Goal: Information Seeking & Learning: Learn about a topic

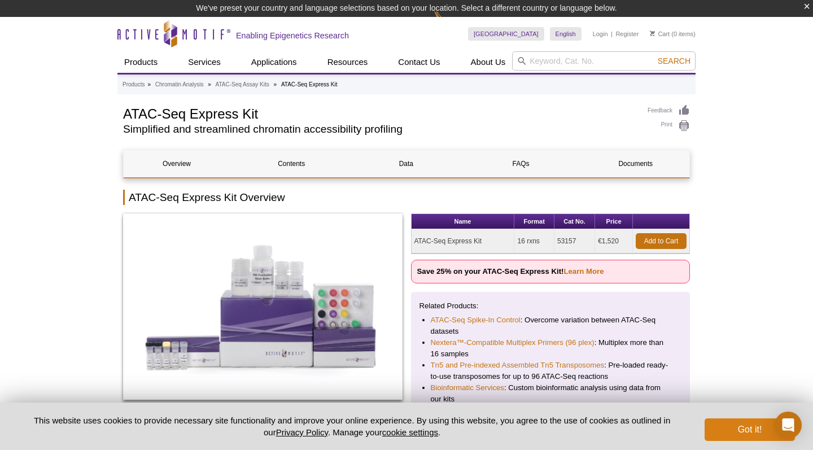
click at [720, 426] on button "Got it!" at bounding box center [750, 429] width 90 height 23
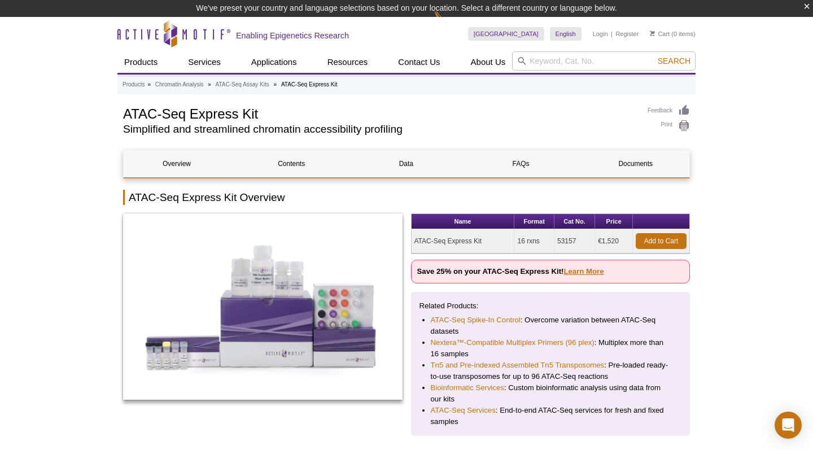
click at [600, 271] on link "Learn More" at bounding box center [583, 271] width 40 height 8
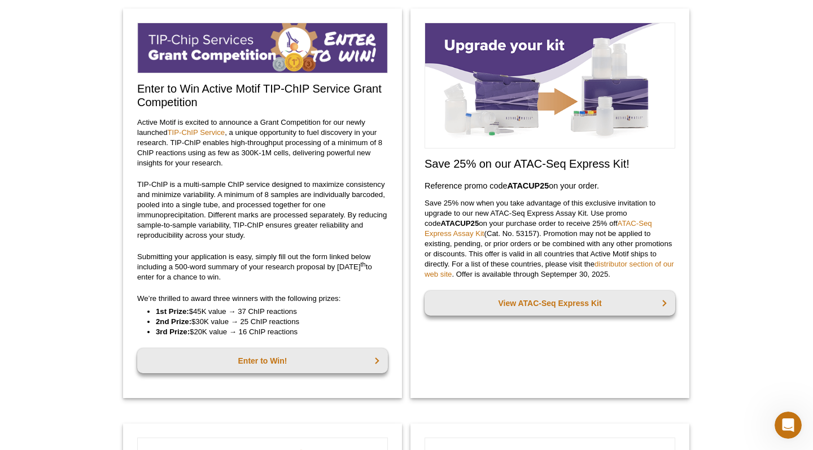
scroll to position [99, 0]
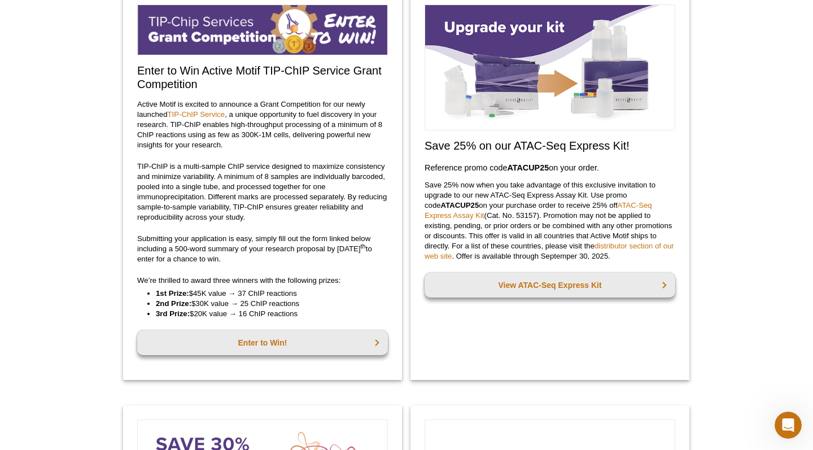
drag, startPoint x: 549, startPoint y: 165, endPoint x: 509, endPoint y: 167, distance: 40.2
click at [509, 167] on strong "ATACUP25" at bounding box center [528, 167] width 42 height 9
copy h3 "Reference promo code  ATACUP25"
click at [540, 277] on link "View ATAC-Seq Express Kit" at bounding box center [550, 285] width 251 height 25
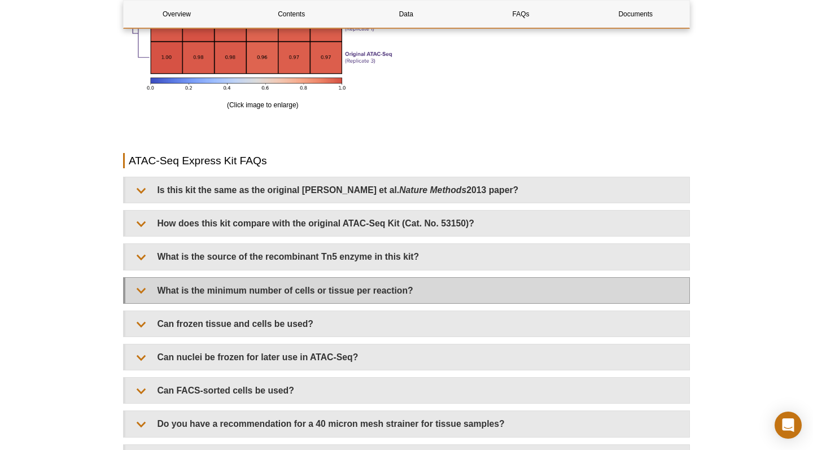
scroll to position [2221, 0]
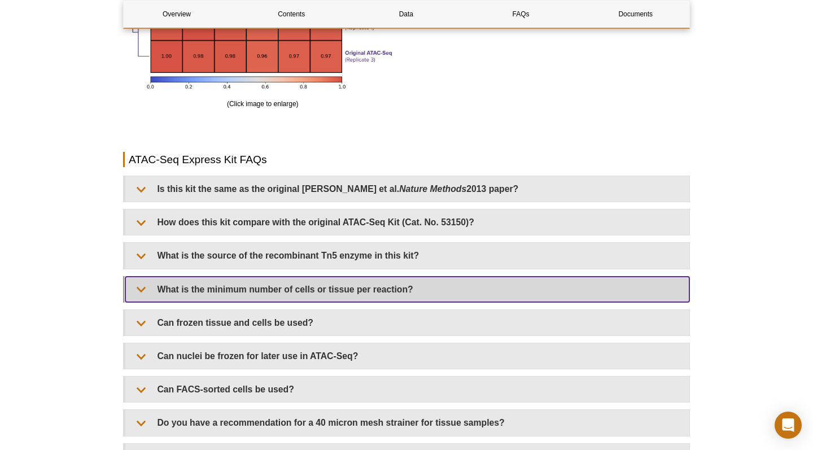
click at [234, 287] on summary "What is the minimum number of cells or tissue per reaction?" at bounding box center [407, 289] width 564 height 25
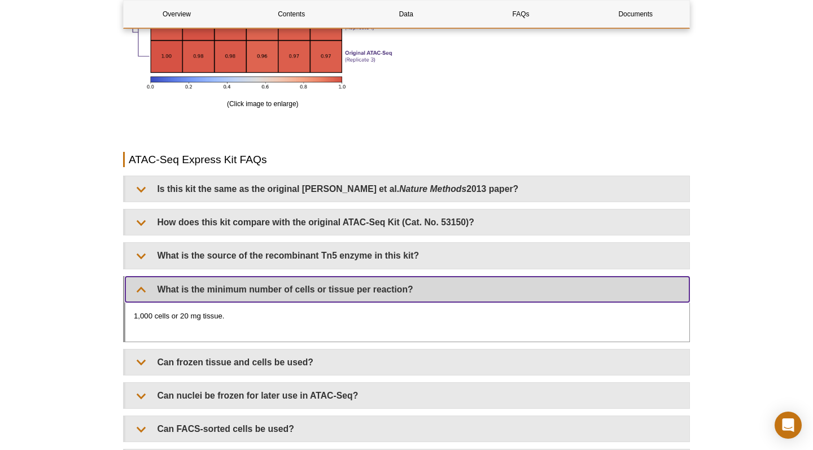
click at [234, 286] on summary "What is the minimum number of cells or tissue per reaction?" at bounding box center [407, 289] width 564 height 25
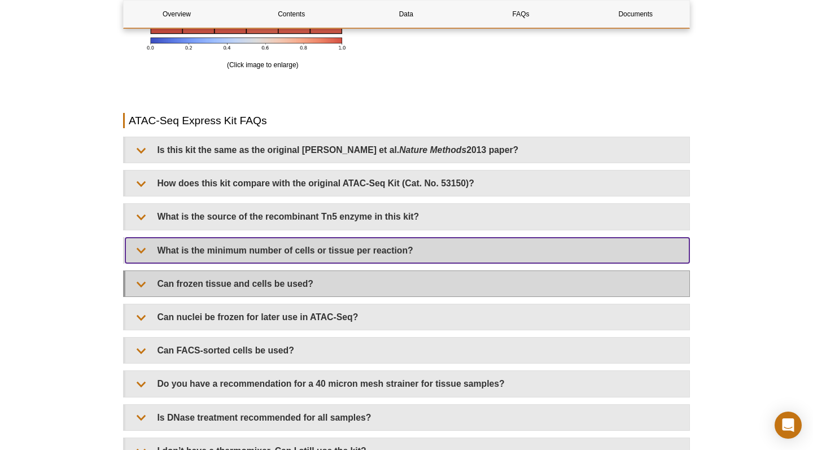
scroll to position [2283, 0]
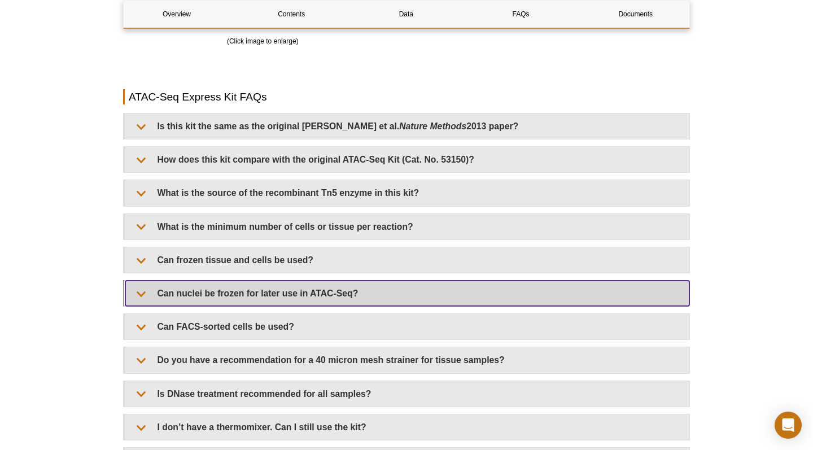
click at [231, 289] on summary "Can nuclei be frozen for later use in ATAC-Seq?" at bounding box center [407, 293] width 564 height 25
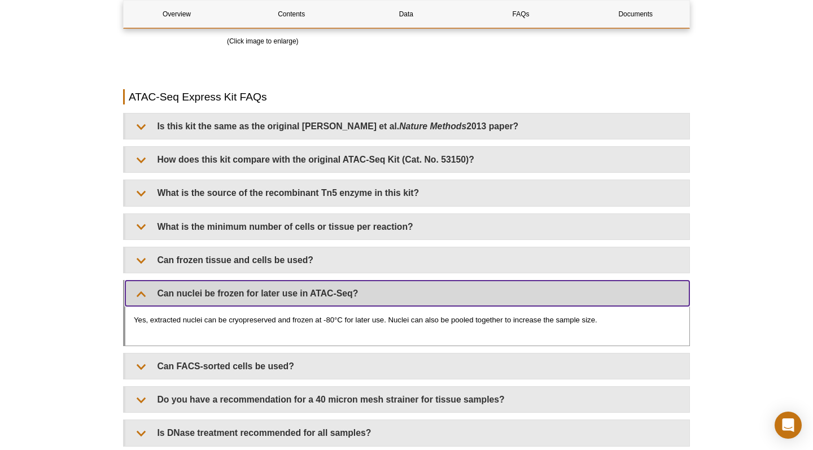
click at [231, 289] on summary "Can nuclei be frozen for later use in ATAC-Seq?" at bounding box center [407, 293] width 564 height 25
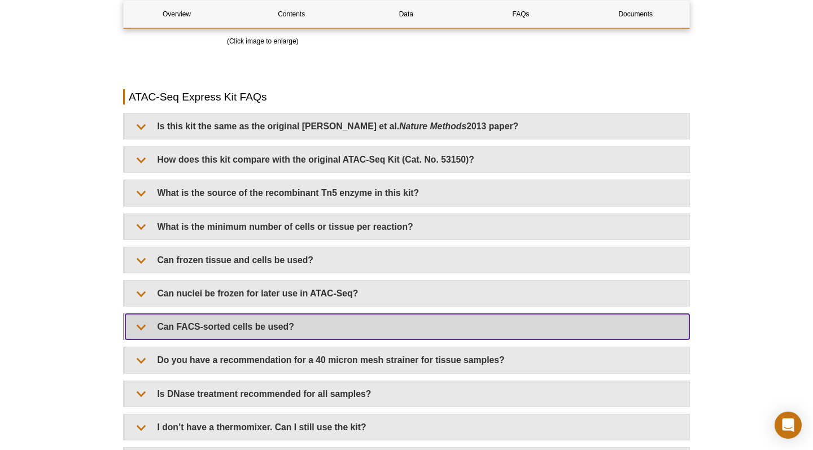
click at [233, 321] on summary "Can FACS-sorted cells be used?" at bounding box center [407, 326] width 564 height 25
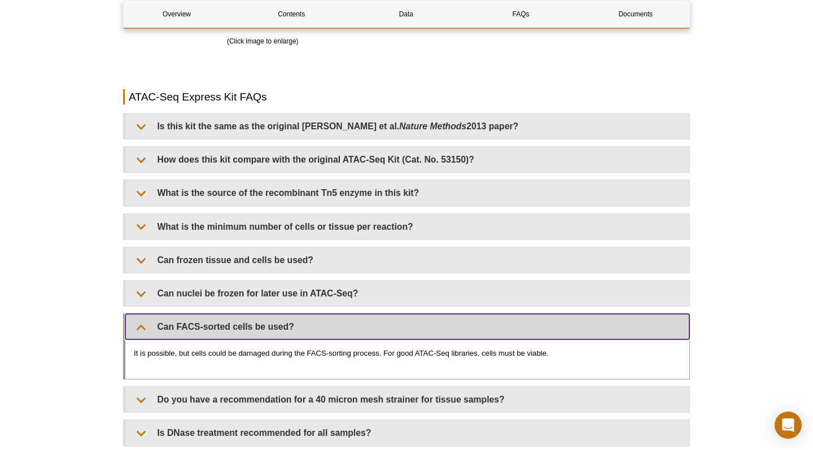
click at [233, 321] on summary "Can FACS-sorted cells be used?" at bounding box center [407, 326] width 564 height 25
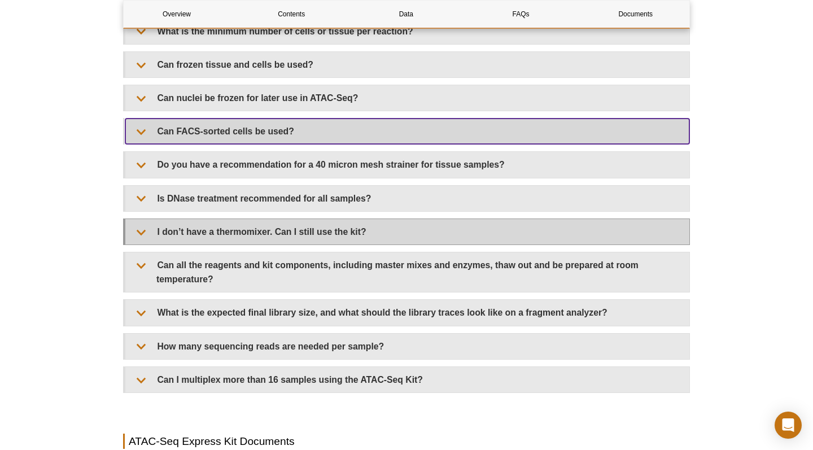
scroll to position [2482, 0]
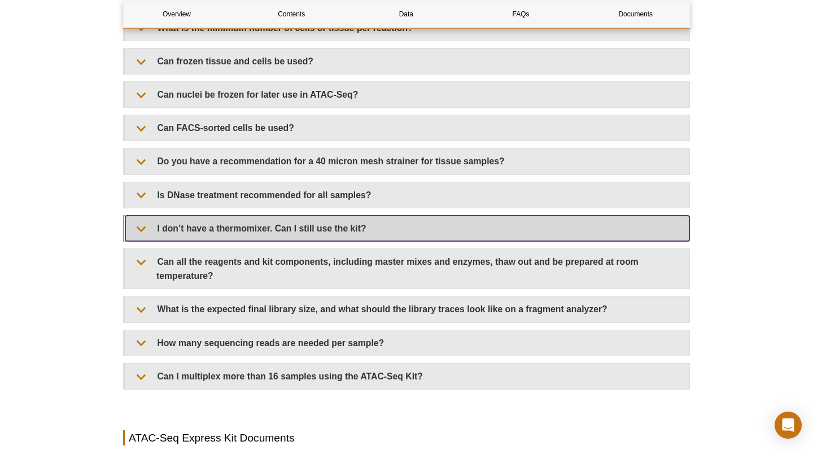
click at [247, 230] on summary "I don’t have a thermomixer. Can I still use the kit?" at bounding box center [407, 228] width 564 height 25
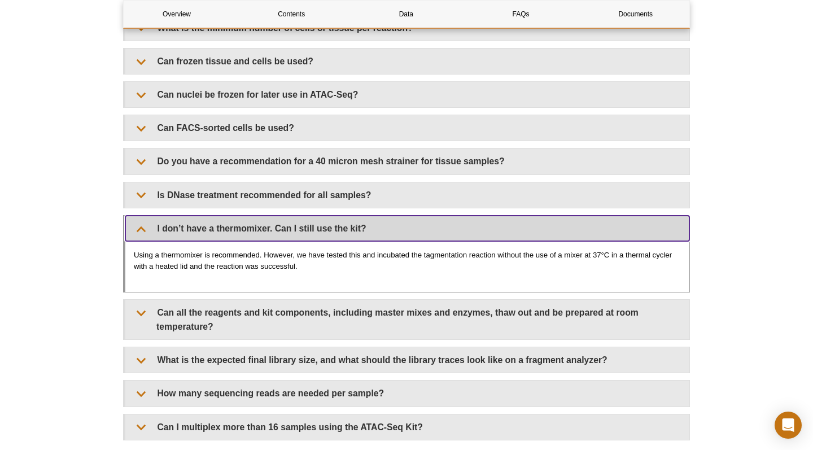
click at [247, 230] on summary "I don’t have a thermomixer. Can I still use the kit?" at bounding box center [407, 228] width 564 height 25
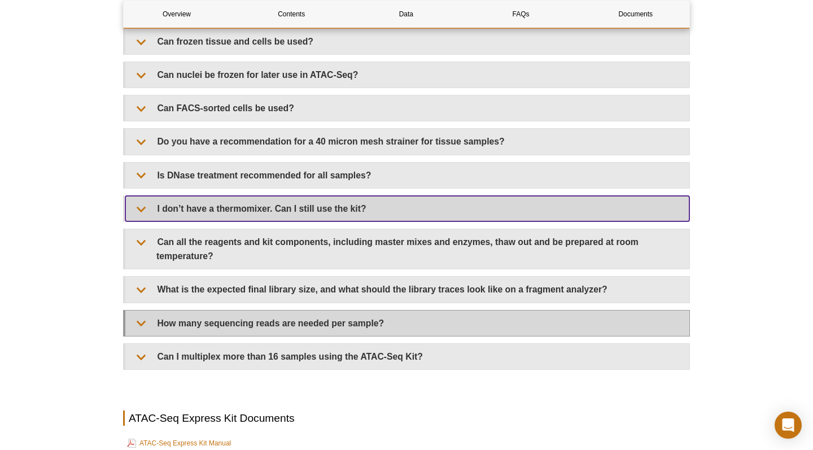
scroll to position [2502, 0]
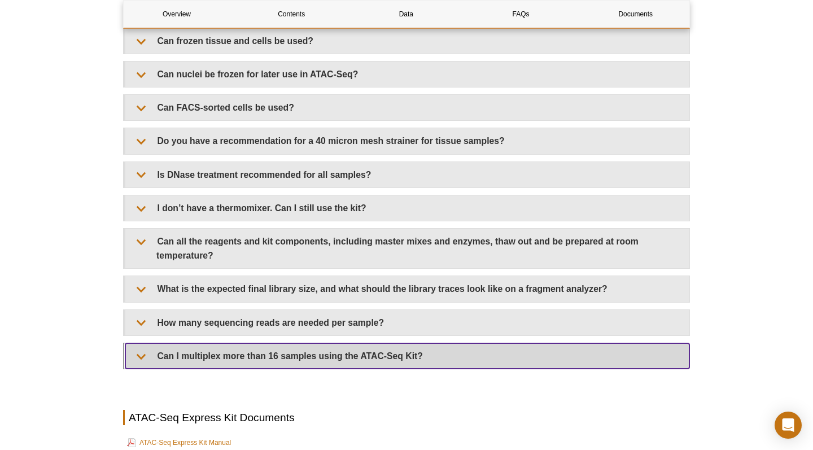
click at [229, 347] on summary "Can I multiplex more than 16 samples using the ATAC-Seq Kit?" at bounding box center [407, 355] width 564 height 25
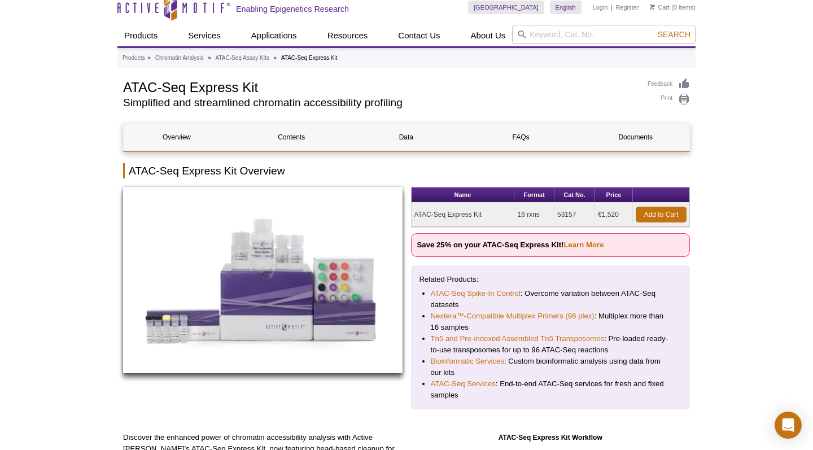
scroll to position [12, 0]
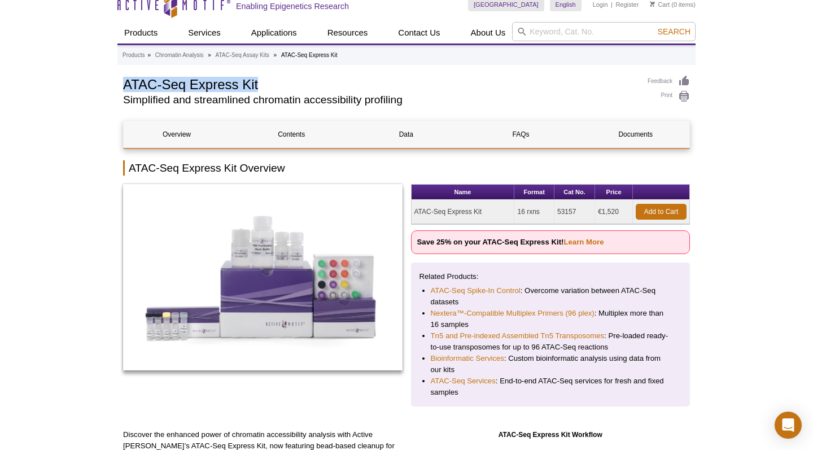
drag, startPoint x: 121, startPoint y: 82, endPoint x: 294, endPoint y: 81, distance: 172.8
copy h1 "ATAC-Seq Express Kit"
click at [563, 213] on td "53157" at bounding box center [574, 212] width 41 height 24
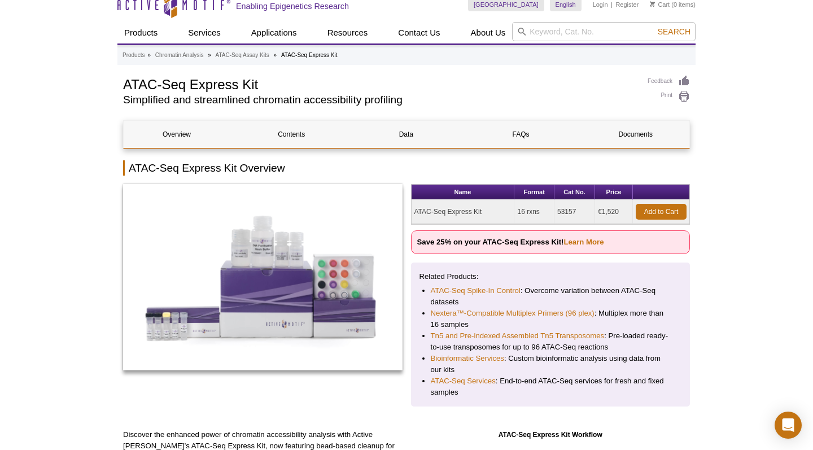
copy td "53157"
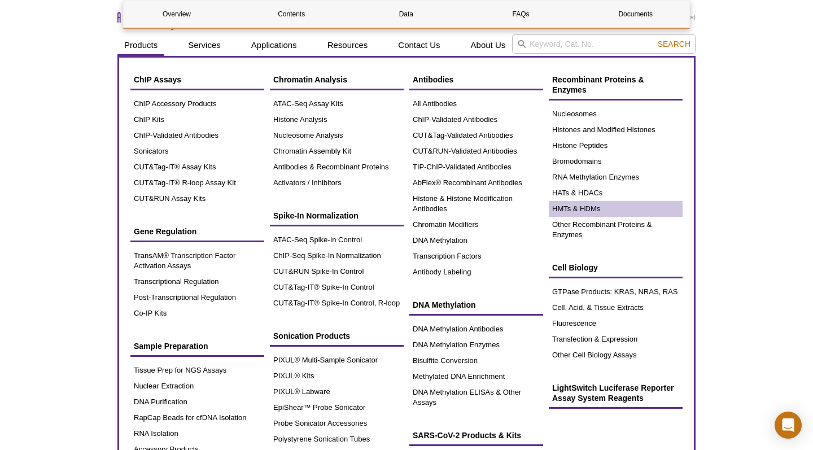
scroll to position [872, 0]
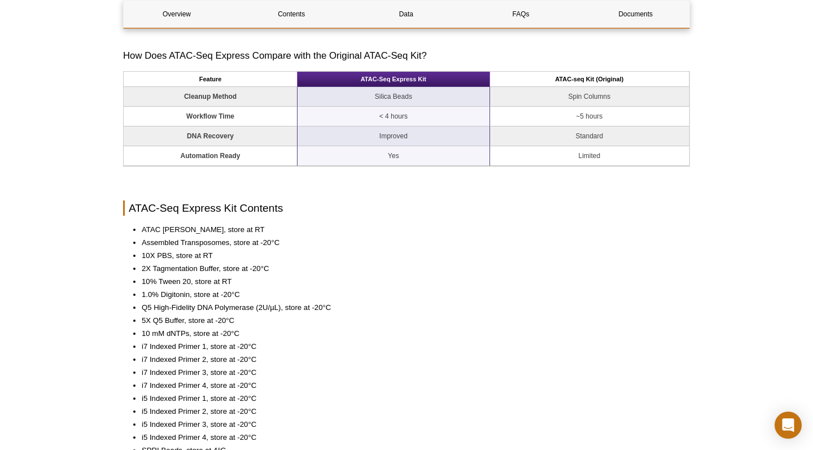
click at [618, 285] on li "10% Tween 20, store at RT" at bounding box center [410, 281] width 537 height 11
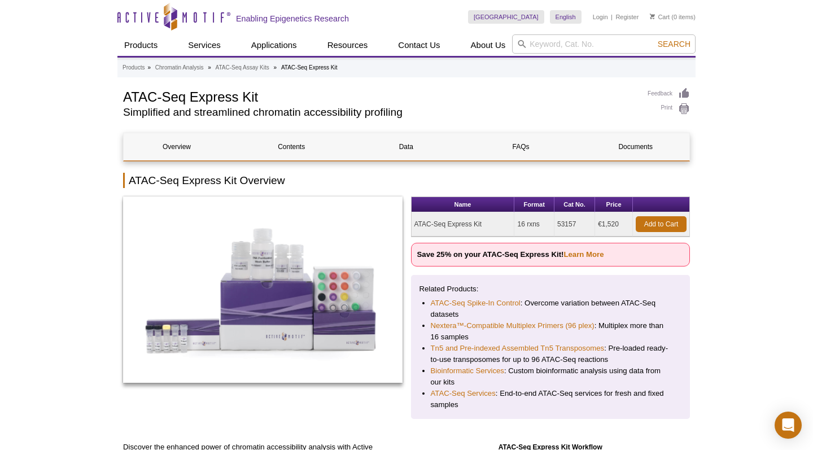
scroll to position [0, 0]
click at [611, 224] on td "€1,520" at bounding box center [614, 224] width 38 height 24
copy td "1,520"
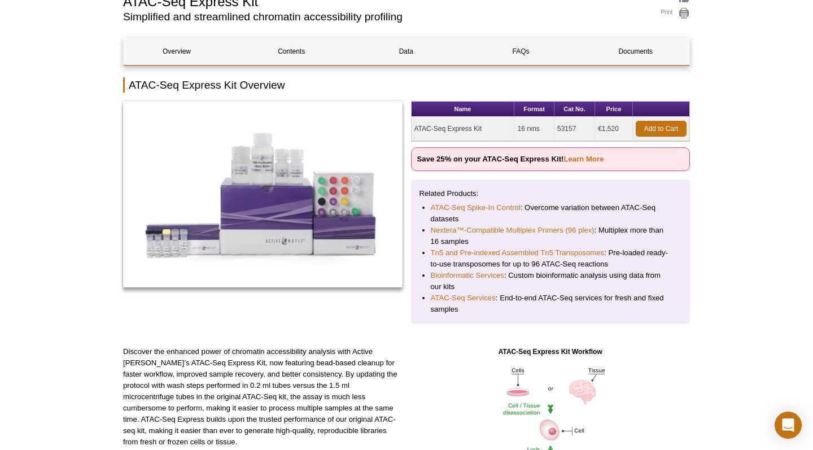
scroll to position [98, 0]
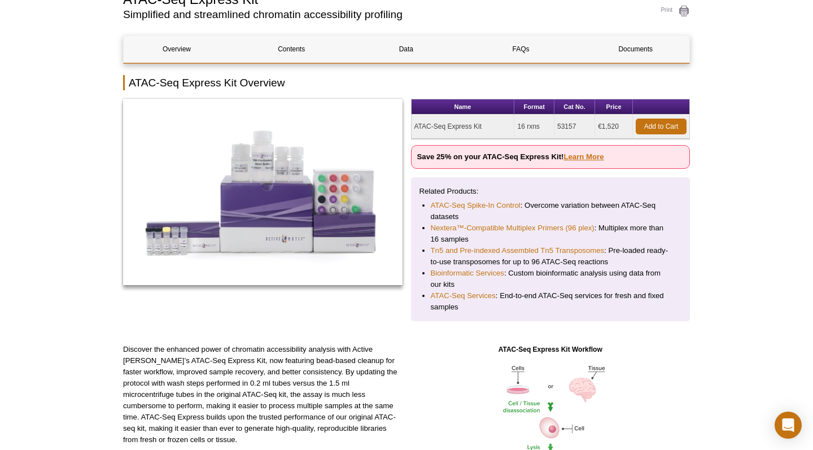
click at [597, 155] on link "Learn More" at bounding box center [583, 156] width 40 height 8
